Goal: Find specific page/section

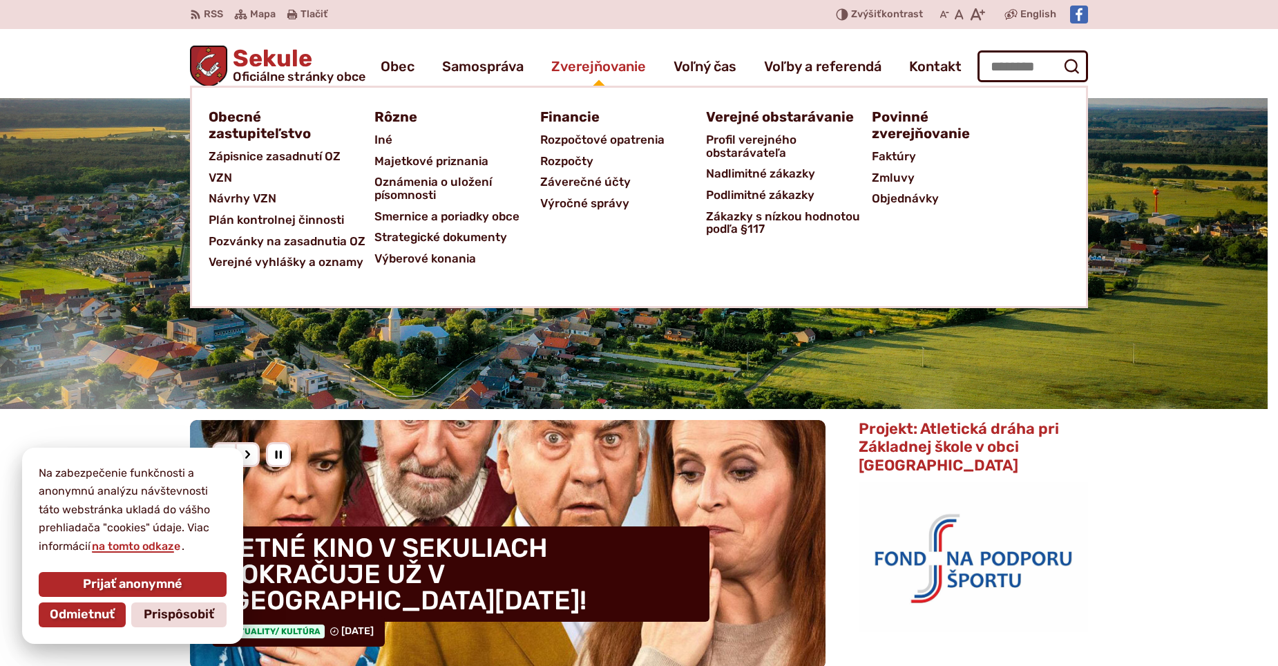
click at [592, 72] on span "Zverejňovanie" at bounding box center [598, 66] width 95 height 39
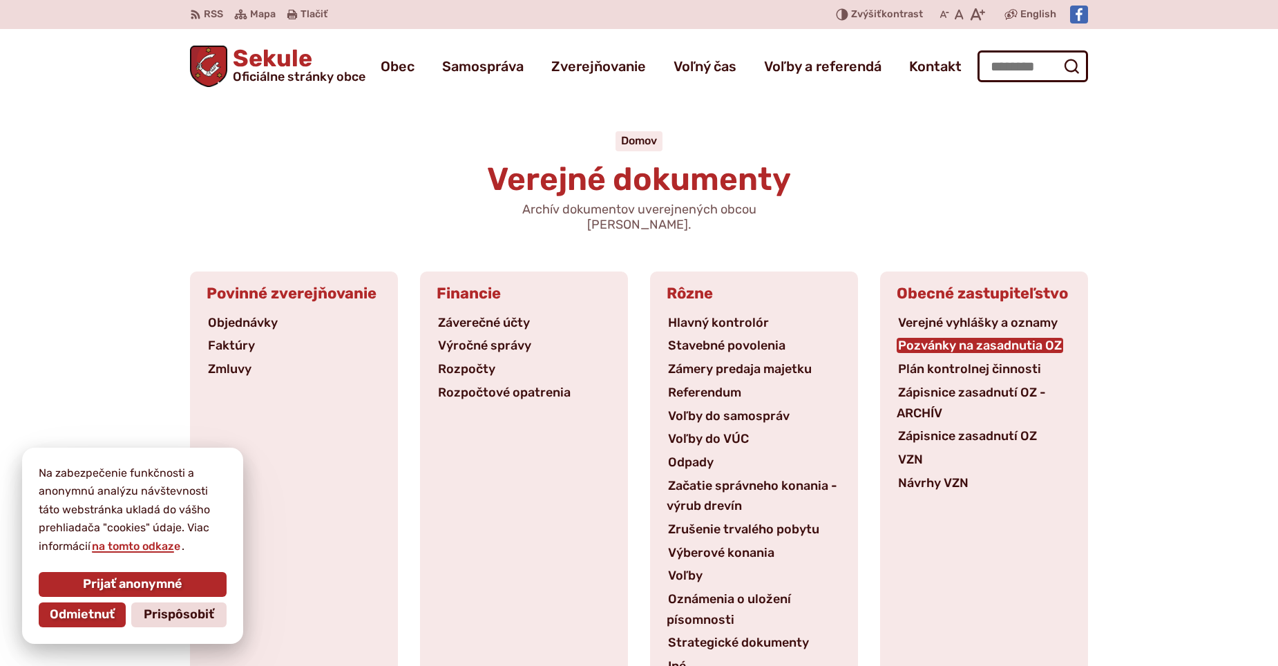
click at [921, 338] on link "Pozvánky na zasadnutia OZ" at bounding box center [980, 345] width 166 height 15
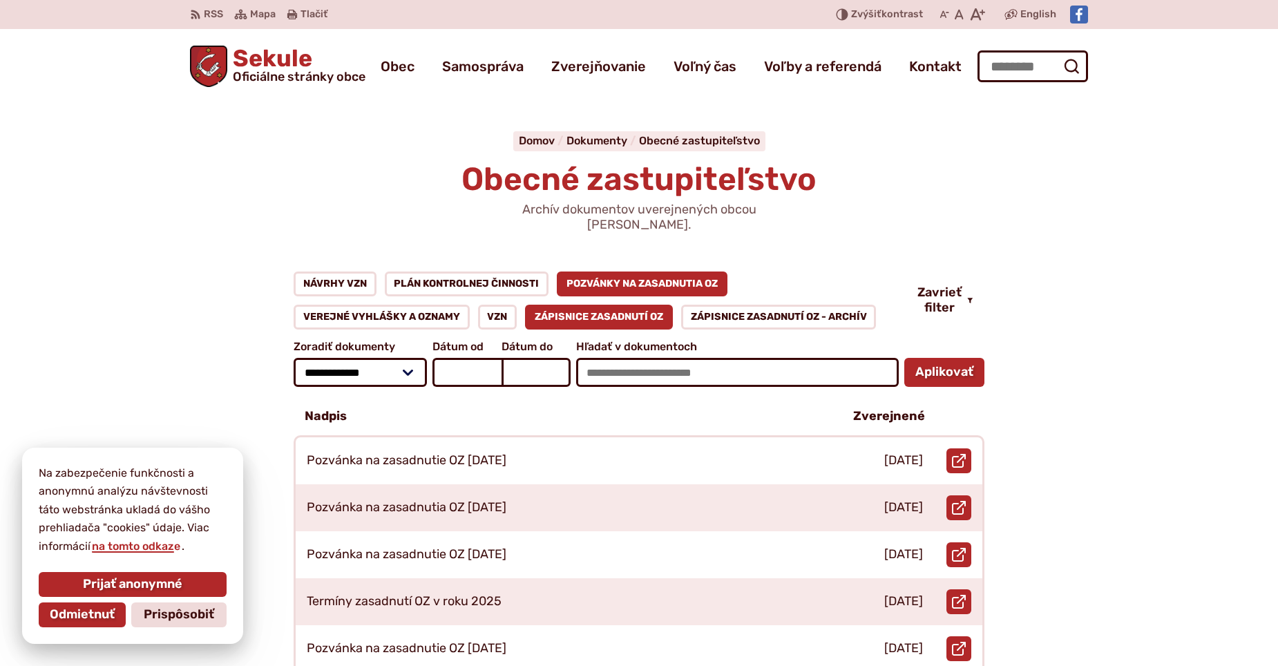
click at [618, 305] on link "Zápisnice zasadnutí OZ" at bounding box center [599, 317] width 148 height 25
click at [635, 271] on link "Pozvánky na zasadnutia OZ" at bounding box center [642, 283] width 171 height 25
